Goal: Transaction & Acquisition: Purchase product/service

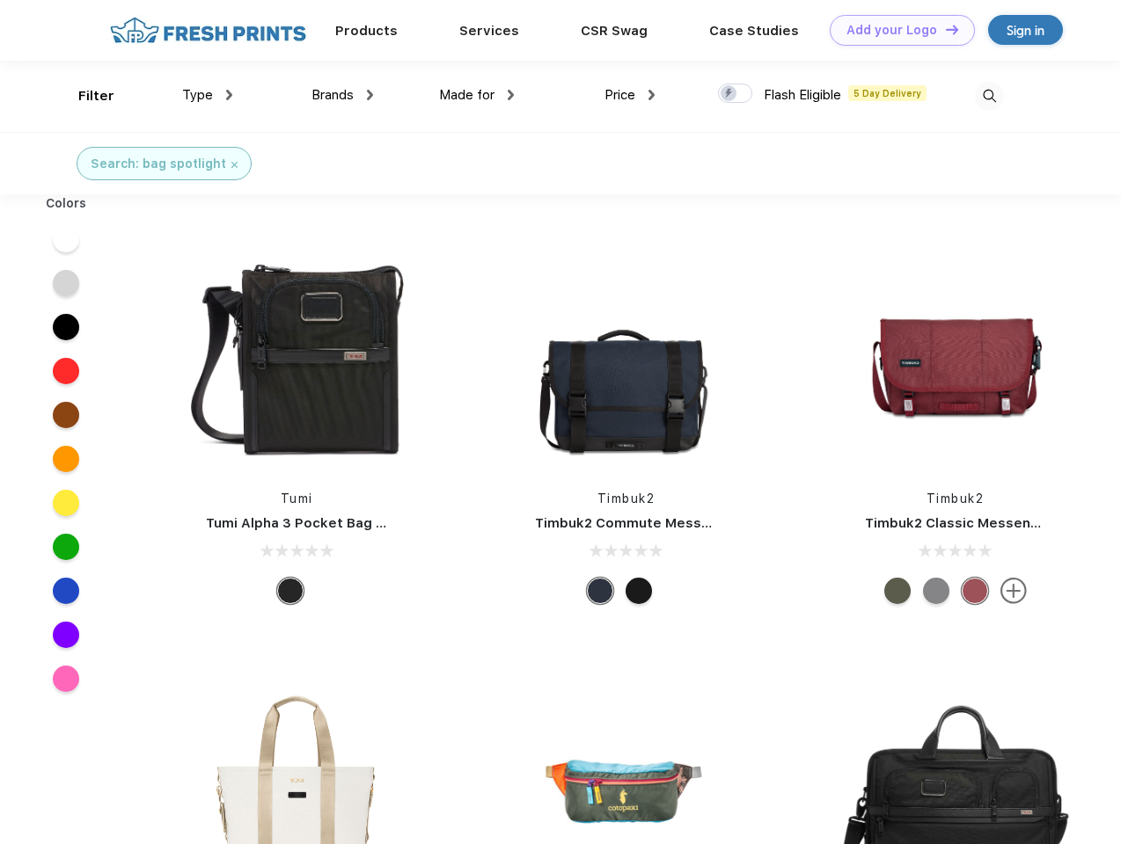
click at [895, 30] on link "Add your Logo Design Tool" at bounding box center [902, 30] width 145 height 31
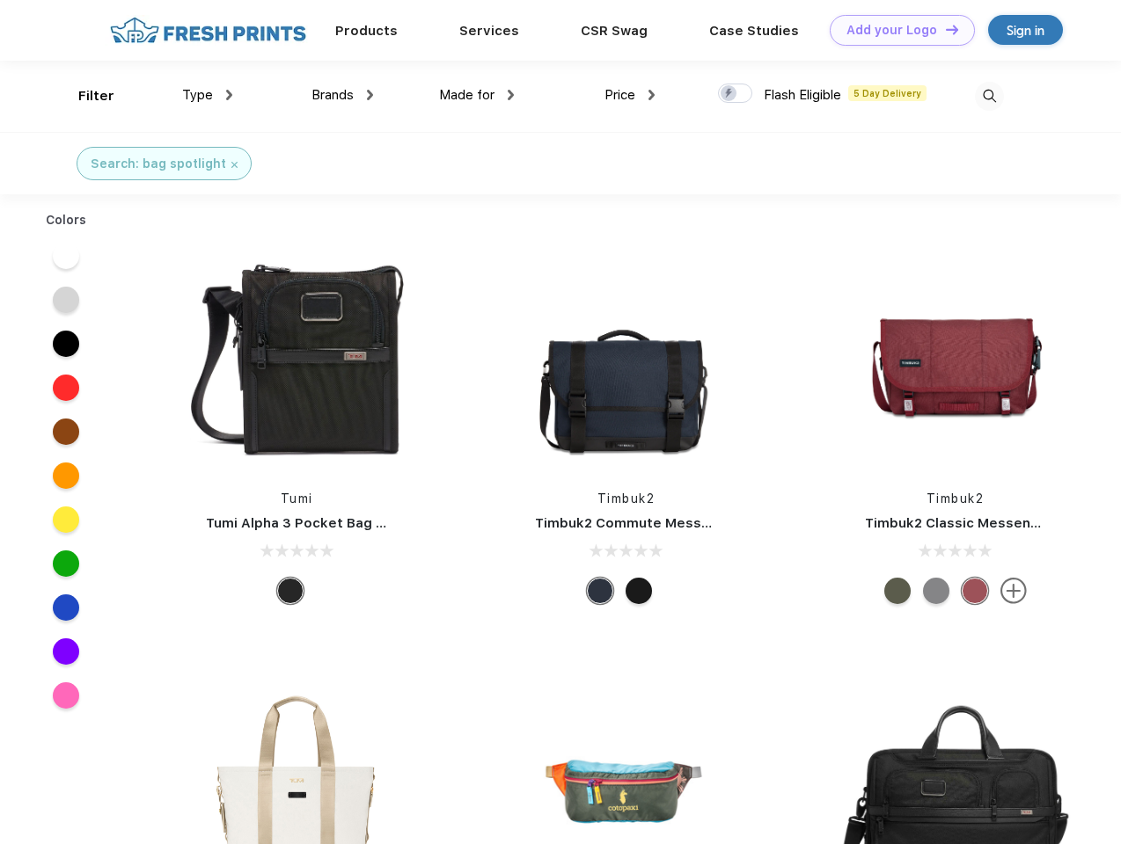
click at [0, 0] on div "Design Tool" at bounding box center [0, 0] width 0 height 0
click at [944, 29] on link "Add your Logo Design Tool" at bounding box center [902, 30] width 145 height 31
click at [84, 96] on div "Filter" at bounding box center [96, 96] width 36 height 20
click at [208, 95] on span "Type" at bounding box center [197, 95] width 31 height 16
click at [342, 95] on span "Brands" at bounding box center [332, 95] width 42 height 16
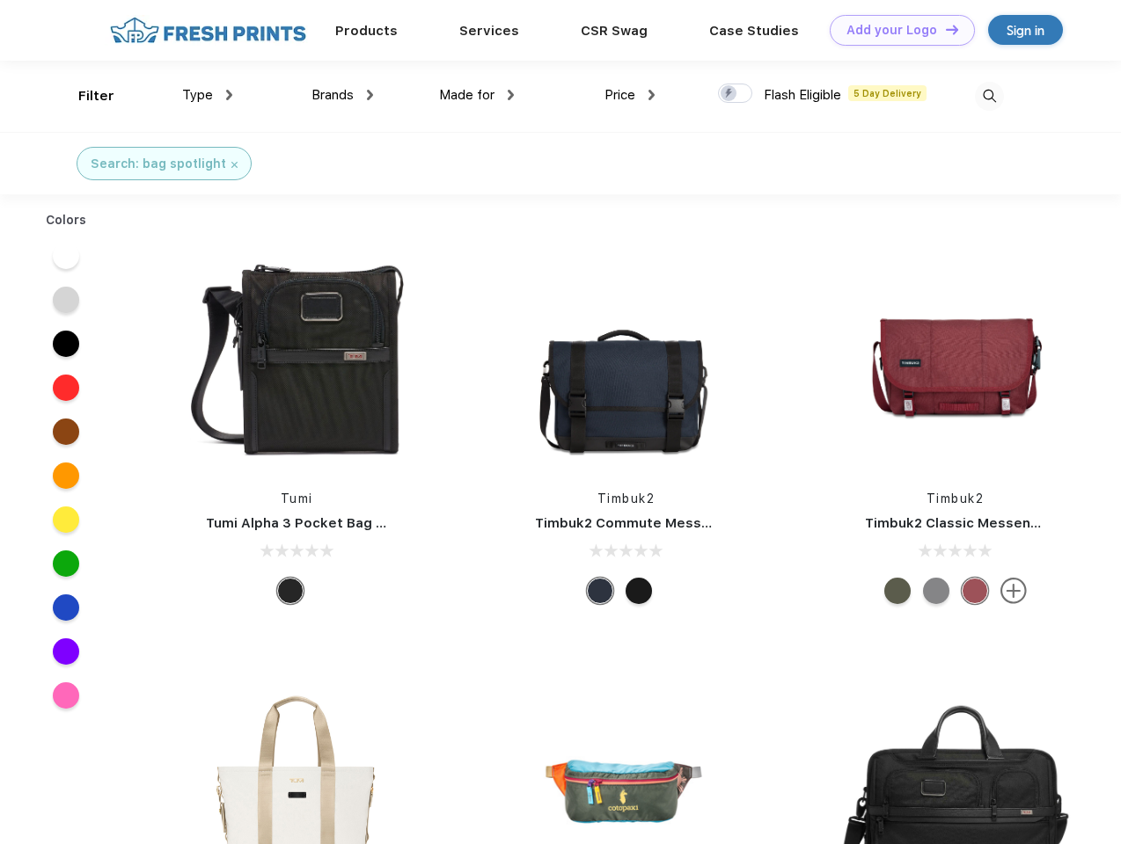
click at [477, 95] on span "Made for" at bounding box center [466, 95] width 55 height 16
click at [630, 95] on span "Price" at bounding box center [619, 95] width 31 height 16
click at [735, 94] on div at bounding box center [735, 93] width 34 height 19
click at [729, 94] on input "checkbox" at bounding box center [723, 88] width 11 height 11
click at [989, 96] on img at bounding box center [989, 96] width 29 height 29
